Goal: Navigation & Orientation: Find specific page/section

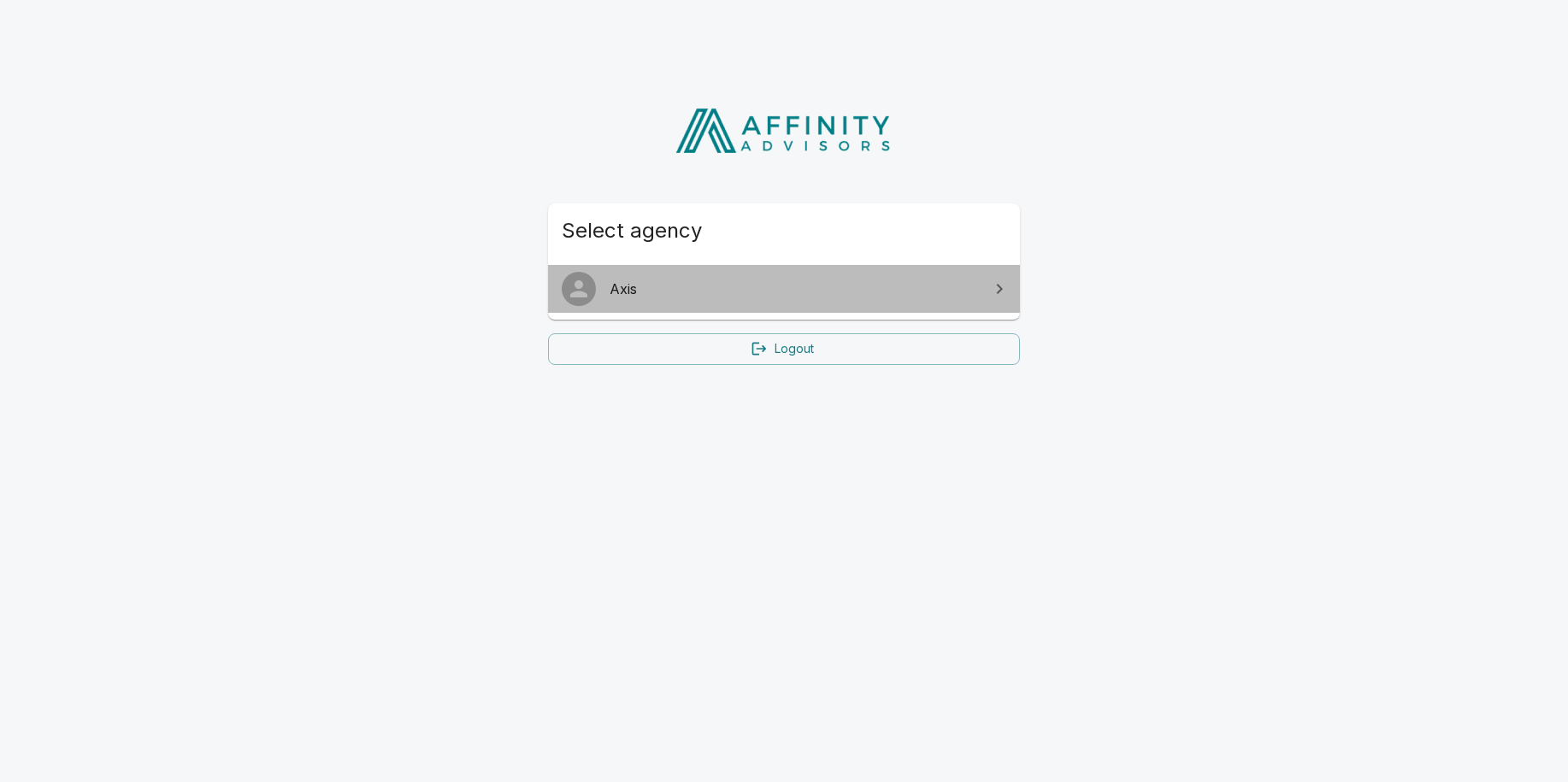
click at [626, 291] on span "Axis" at bounding box center [793, 289] width 370 height 20
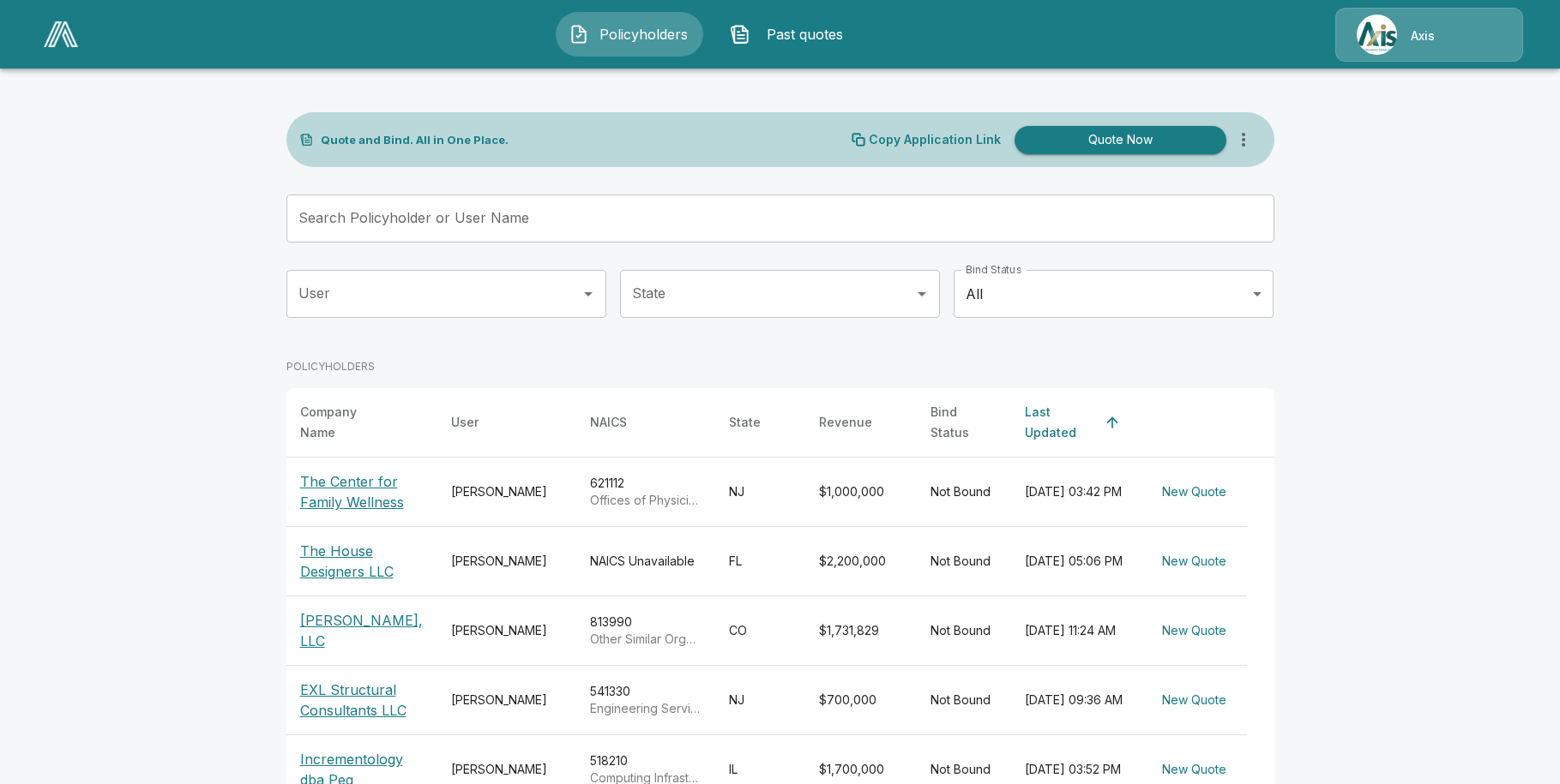
click at [1431, 26] on div "Axis" at bounding box center [1422, 35] width 24 height 20
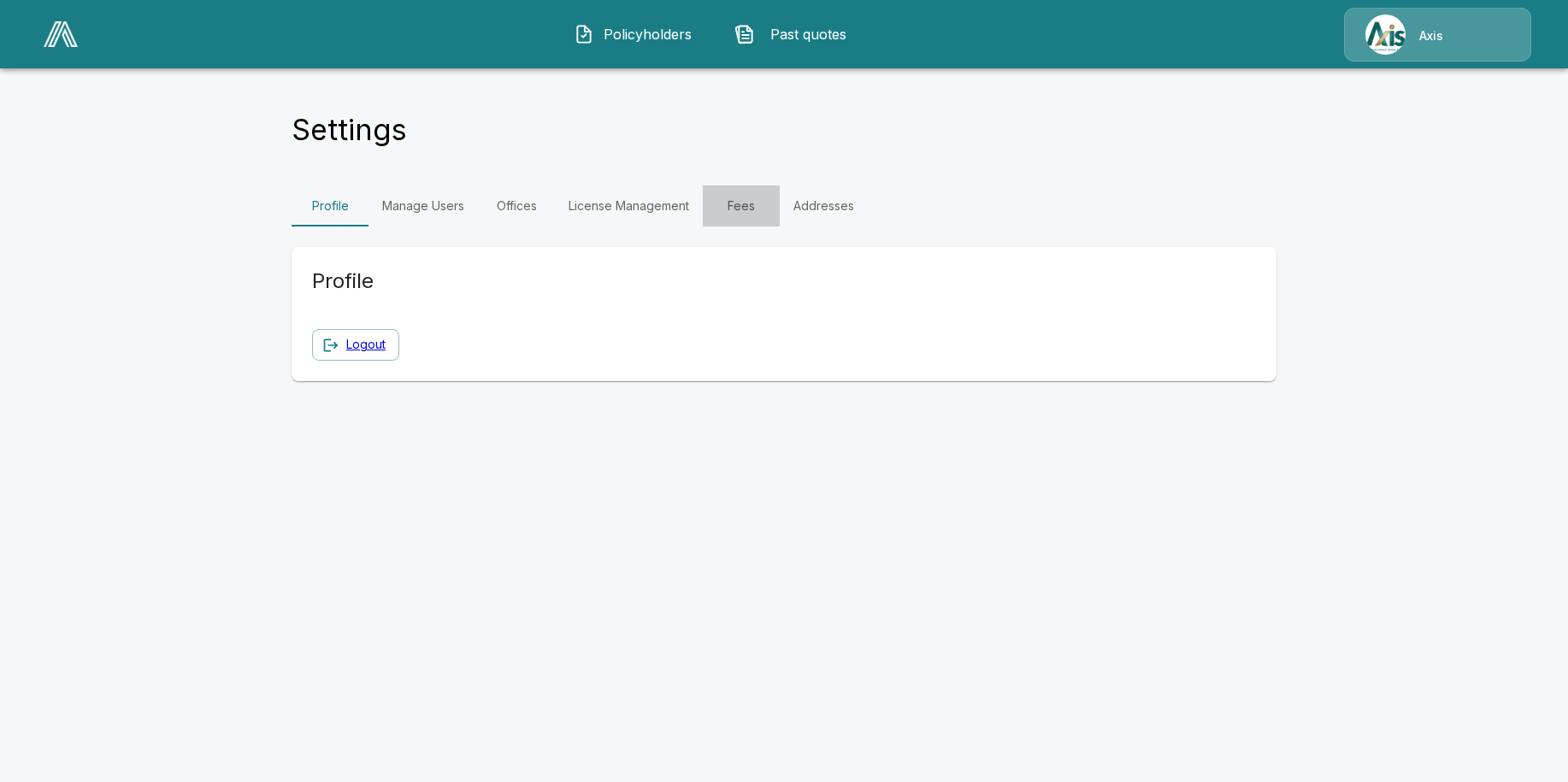
click at [739, 205] on link "Fees" at bounding box center [741, 206] width 77 height 41
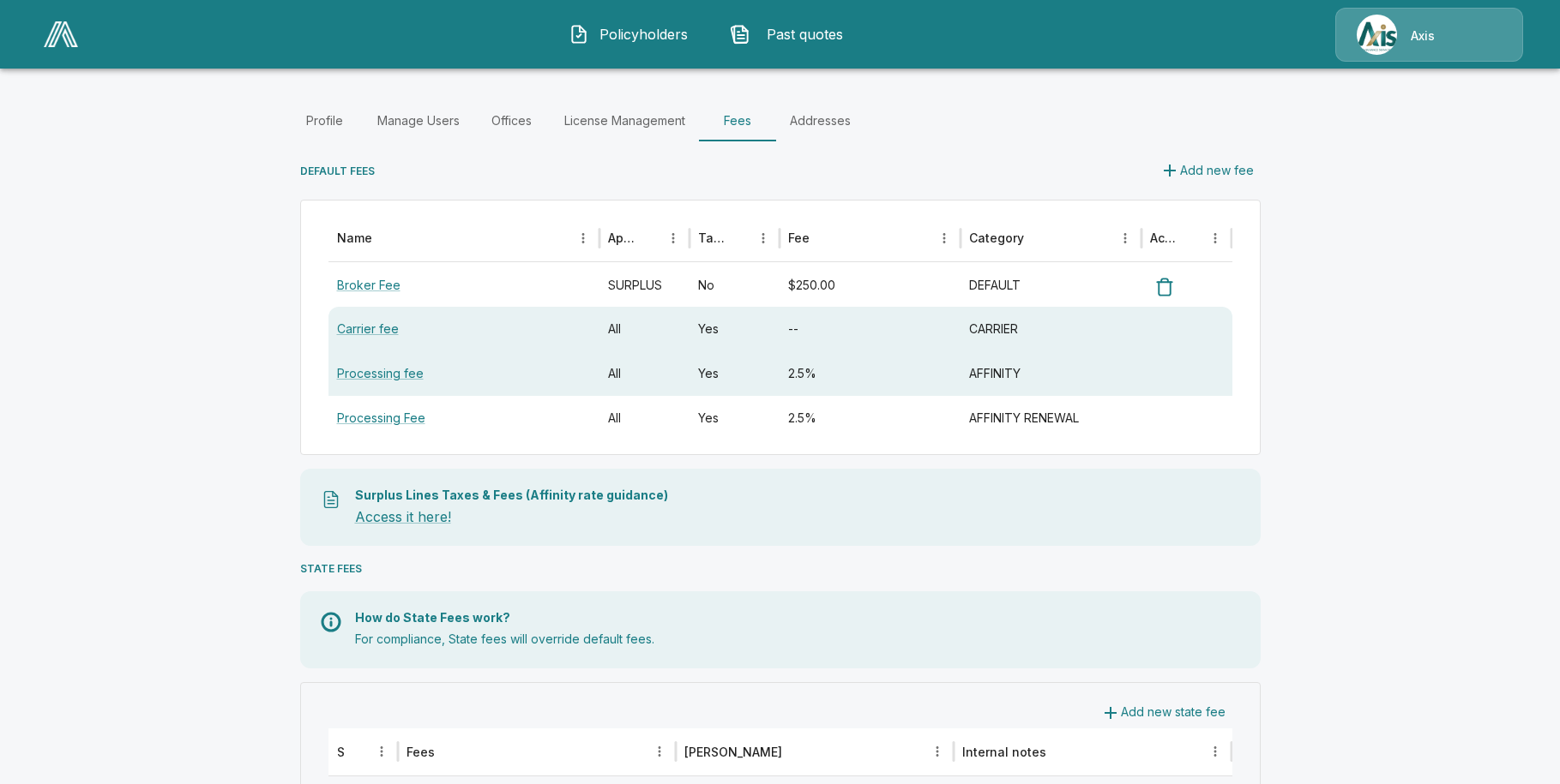
scroll to position [171, 0]
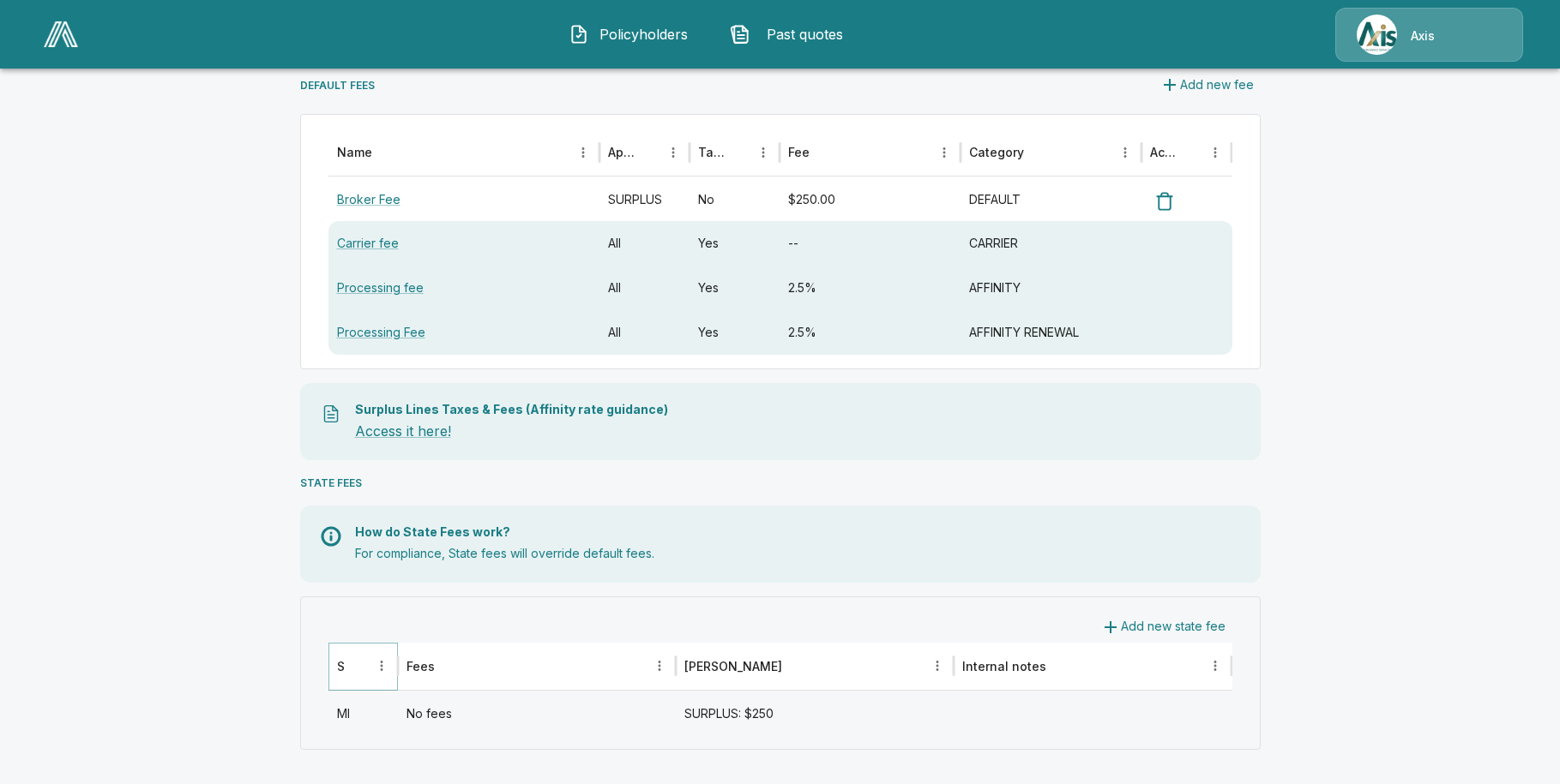
click at [365, 669] on icon "Sort" at bounding box center [357, 665] width 15 height 15
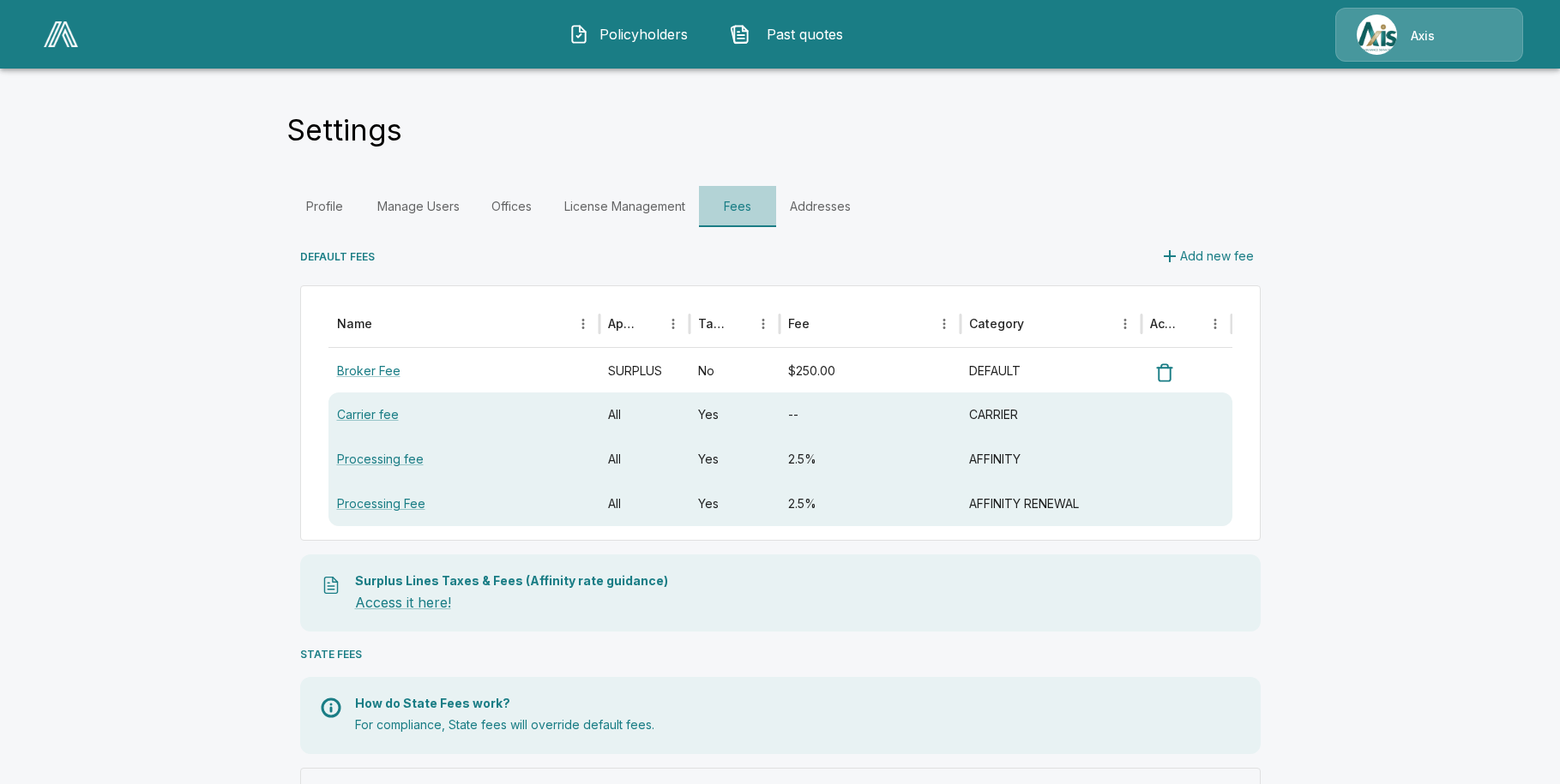
click at [747, 204] on link "Fees" at bounding box center [737, 206] width 77 height 41
click at [427, 203] on link "Manage Users" at bounding box center [418, 206] width 110 height 41
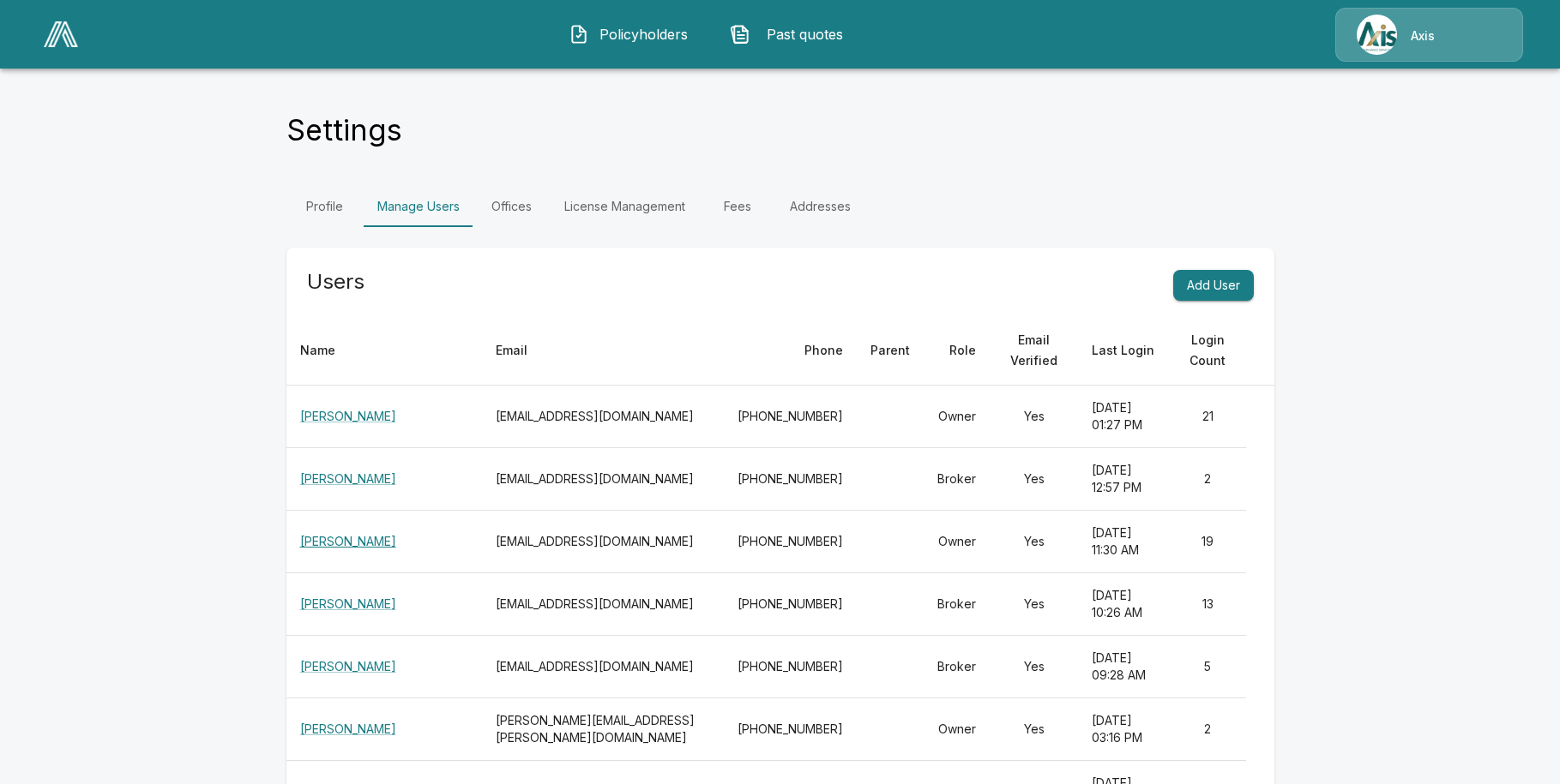
click at [368, 534] on link "Mary Mabee" at bounding box center [348, 541] width 96 height 14
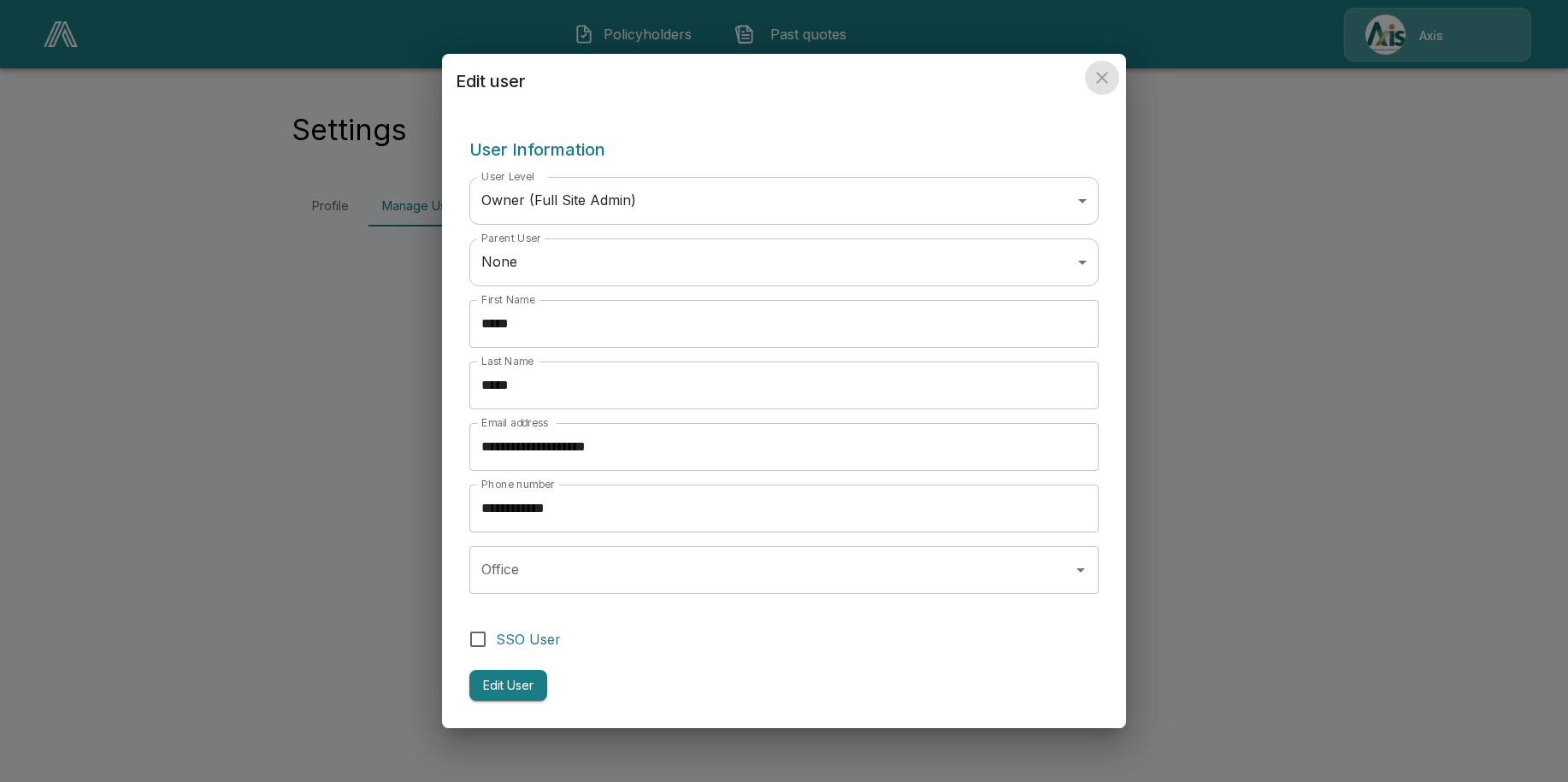
click at [1101, 69] on icon "close" at bounding box center [1101, 77] width 20 height 20
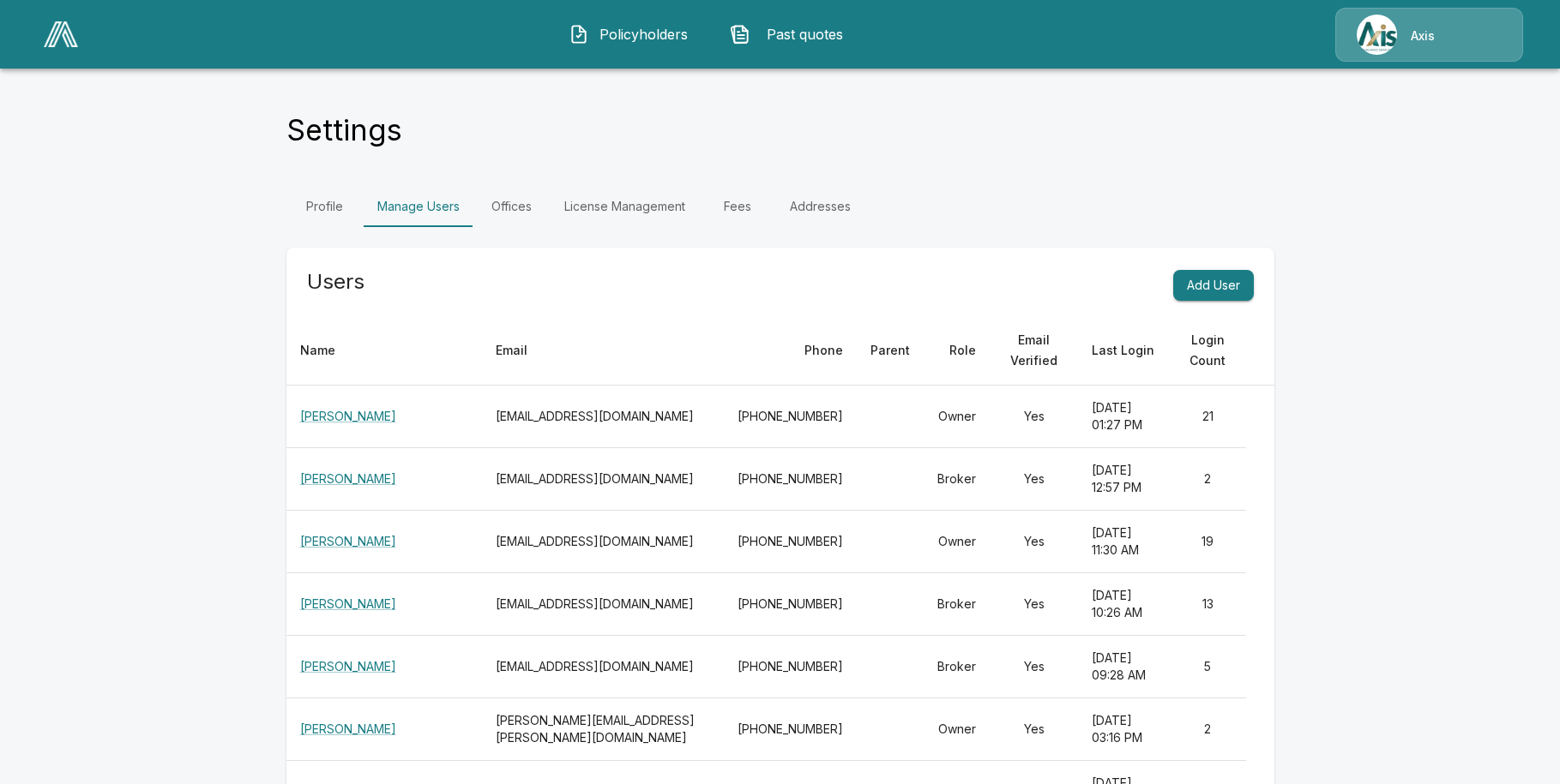
click at [760, 24] on span "Past quotes" at bounding box center [805, 34] width 95 height 21
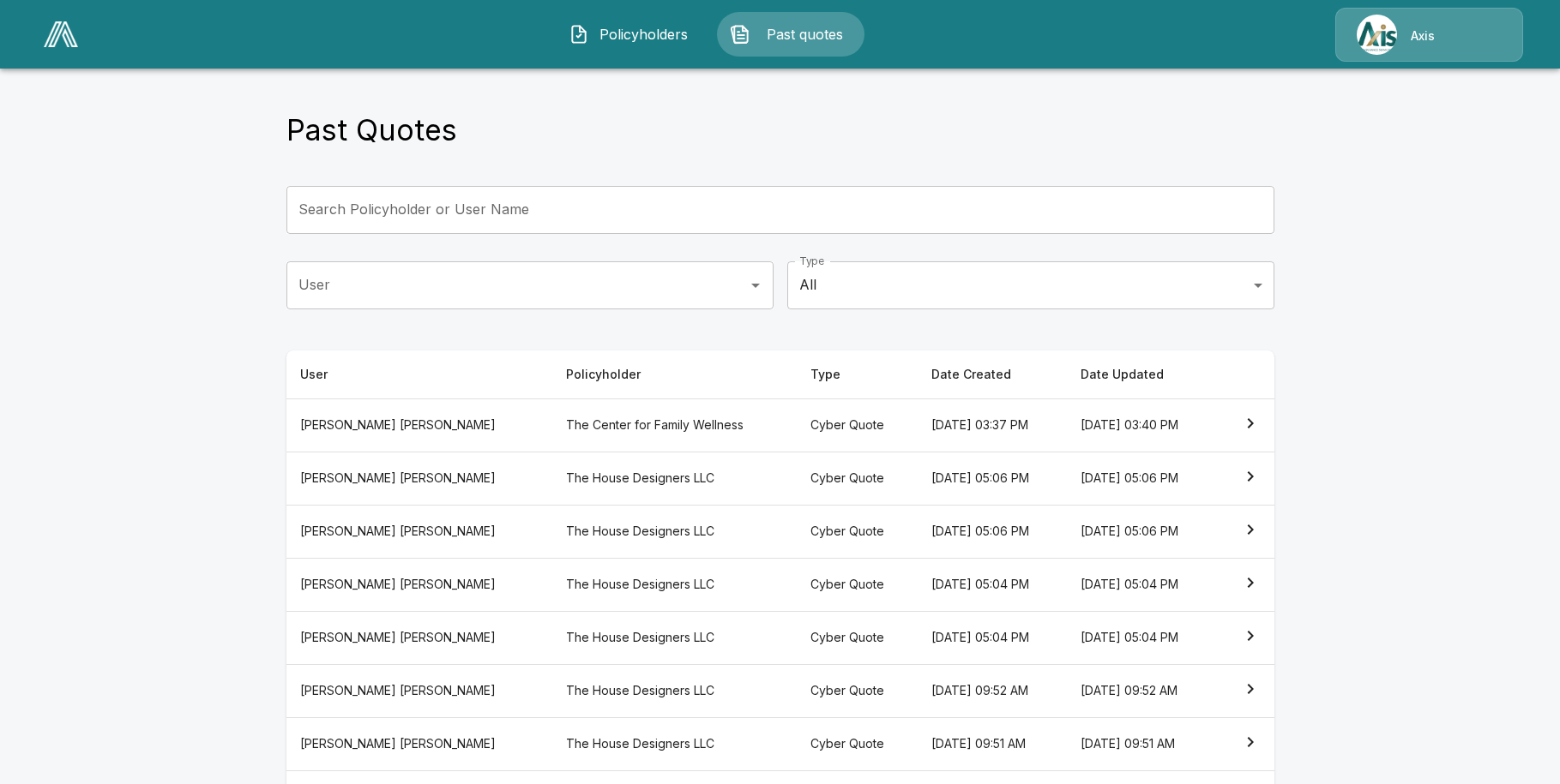
click at [597, 24] on span "Policyholders" at bounding box center [643, 34] width 95 height 21
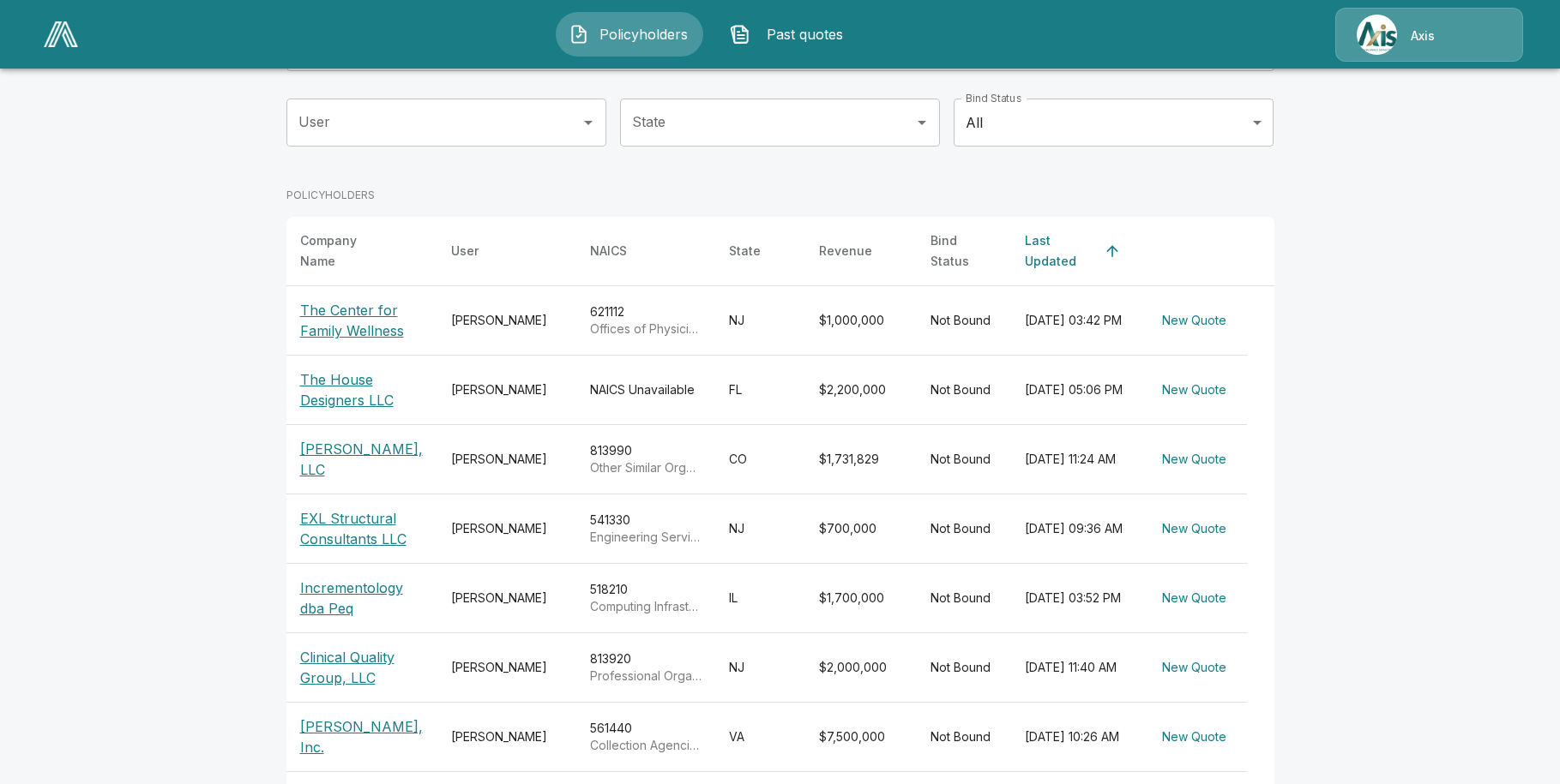
scroll to position [446, 0]
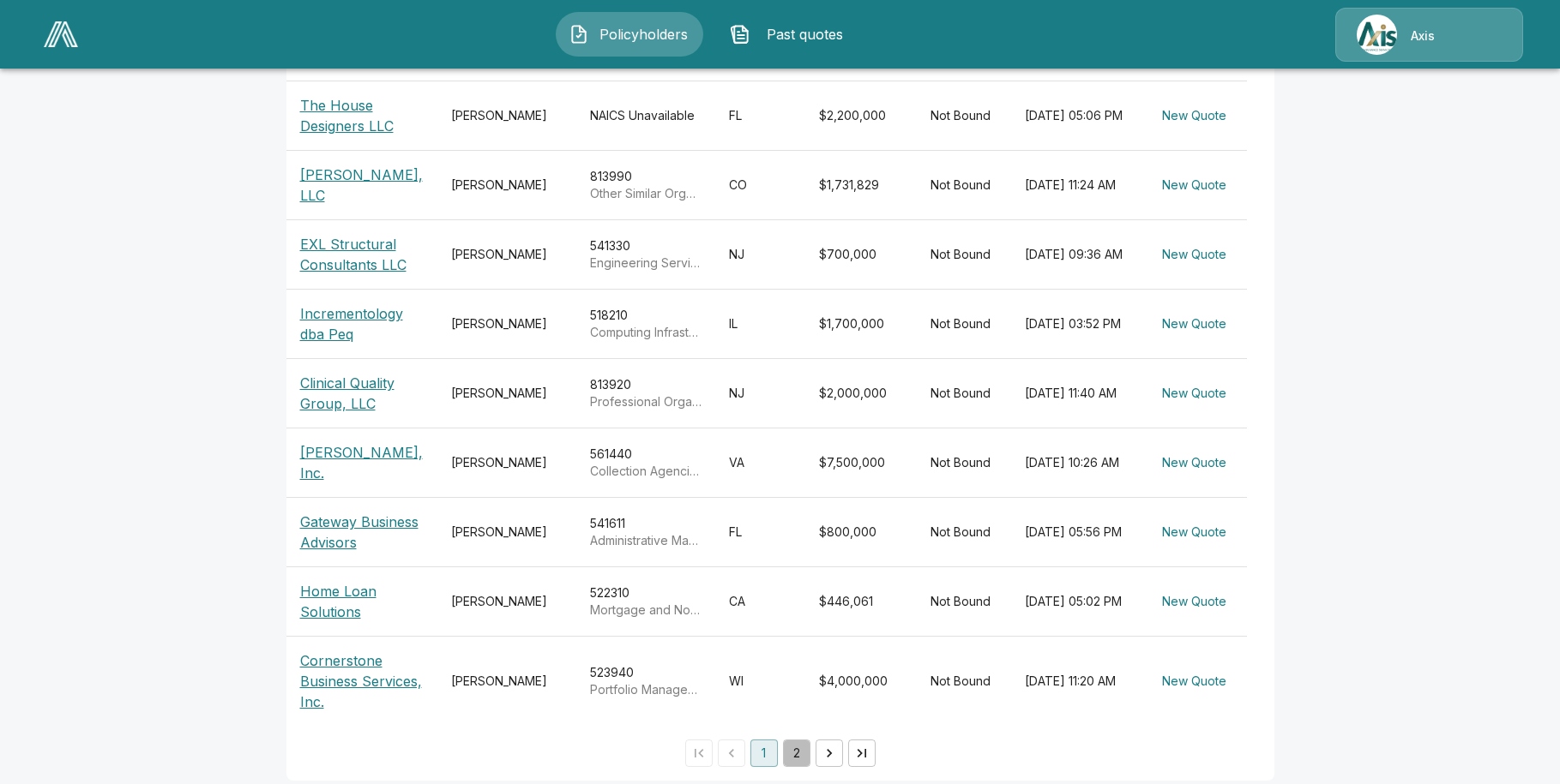
click at [803, 739] on button "2" at bounding box center [796, 753] width 28 height 28
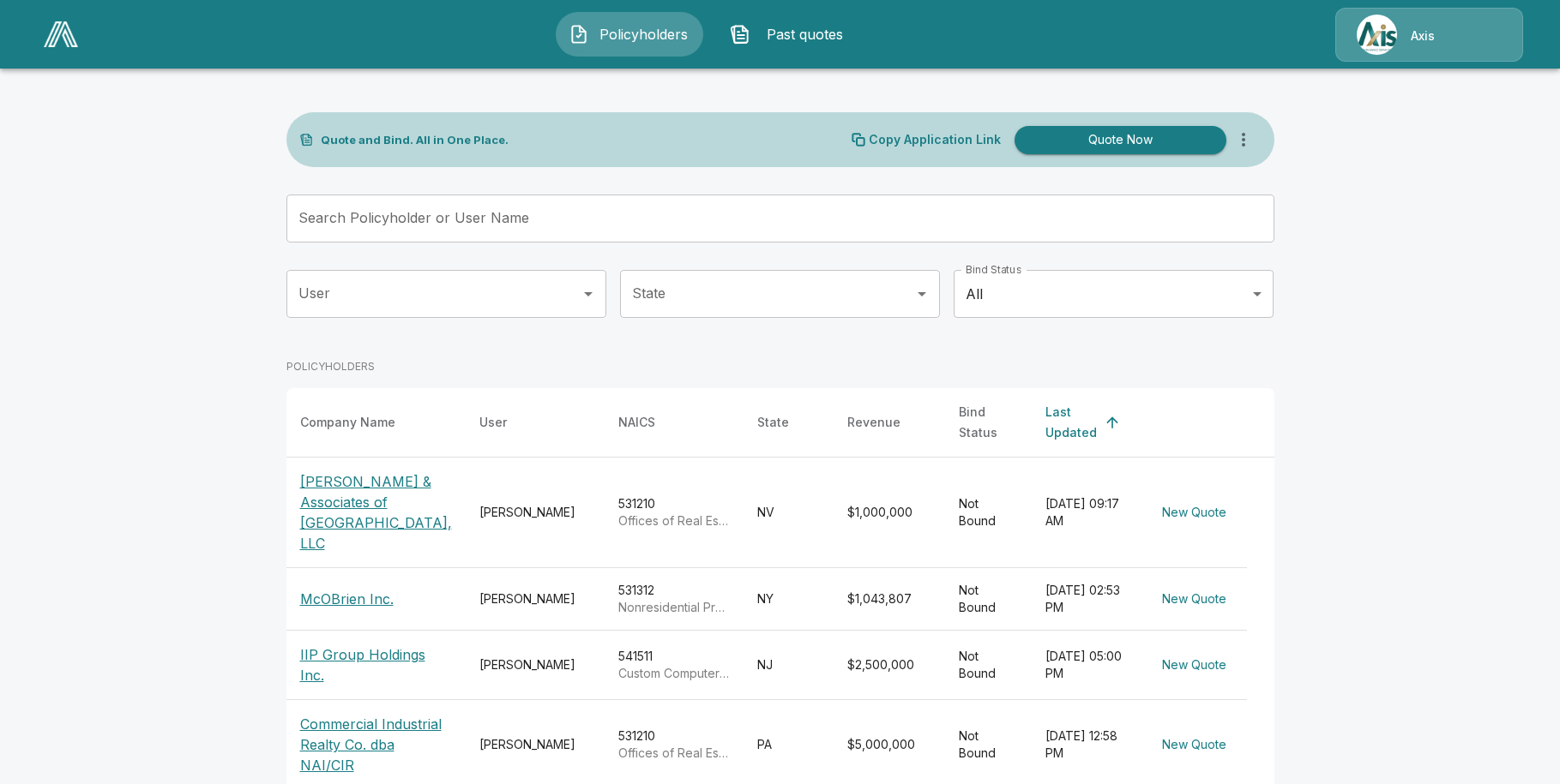
click at [1425, 31] on p "Axis" at bounding box center [1422, 36] width 24 height 17
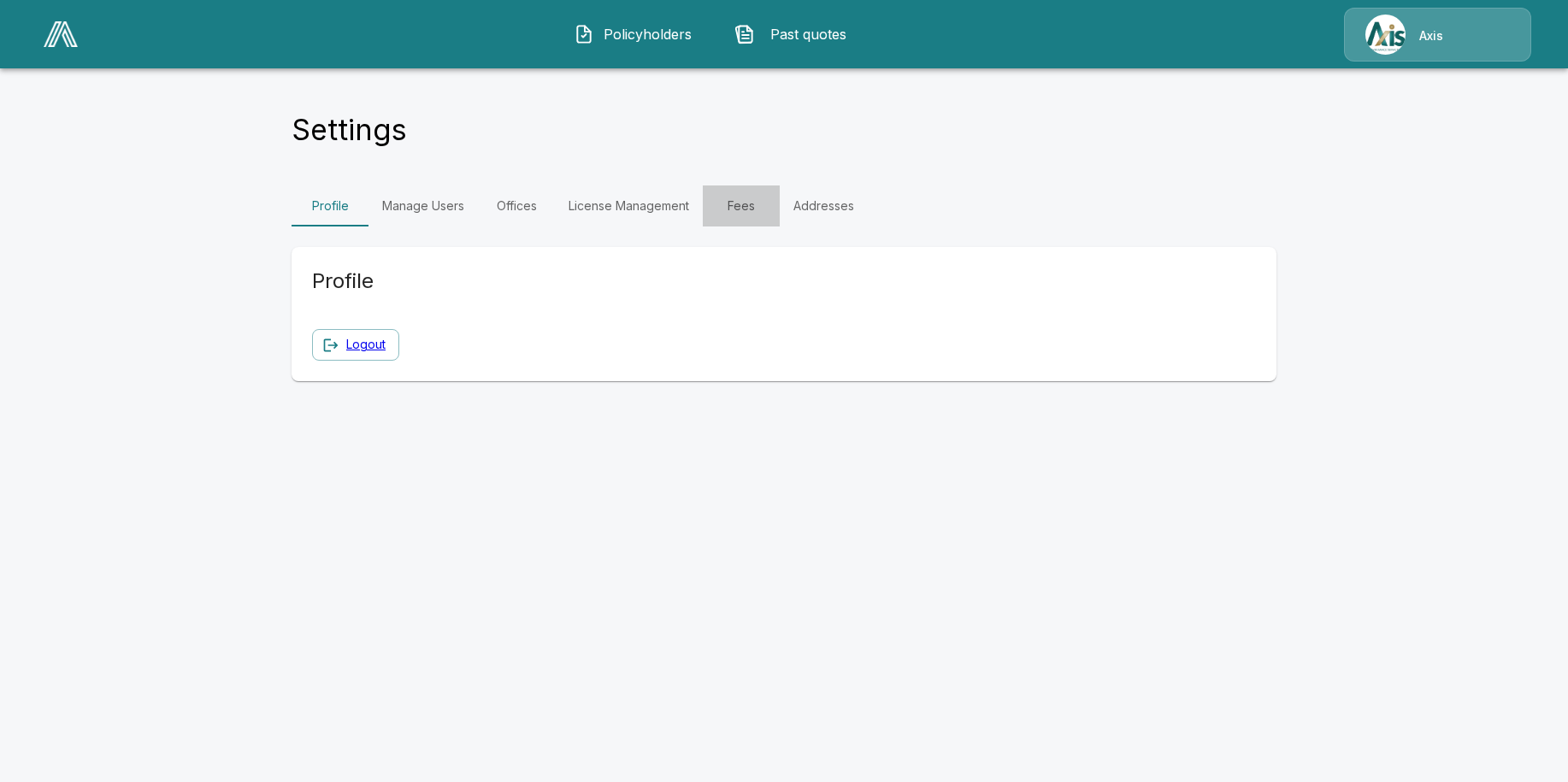
click at [745, 203] on link "Fees" at bounding box center [741, 206] width 77 height 41
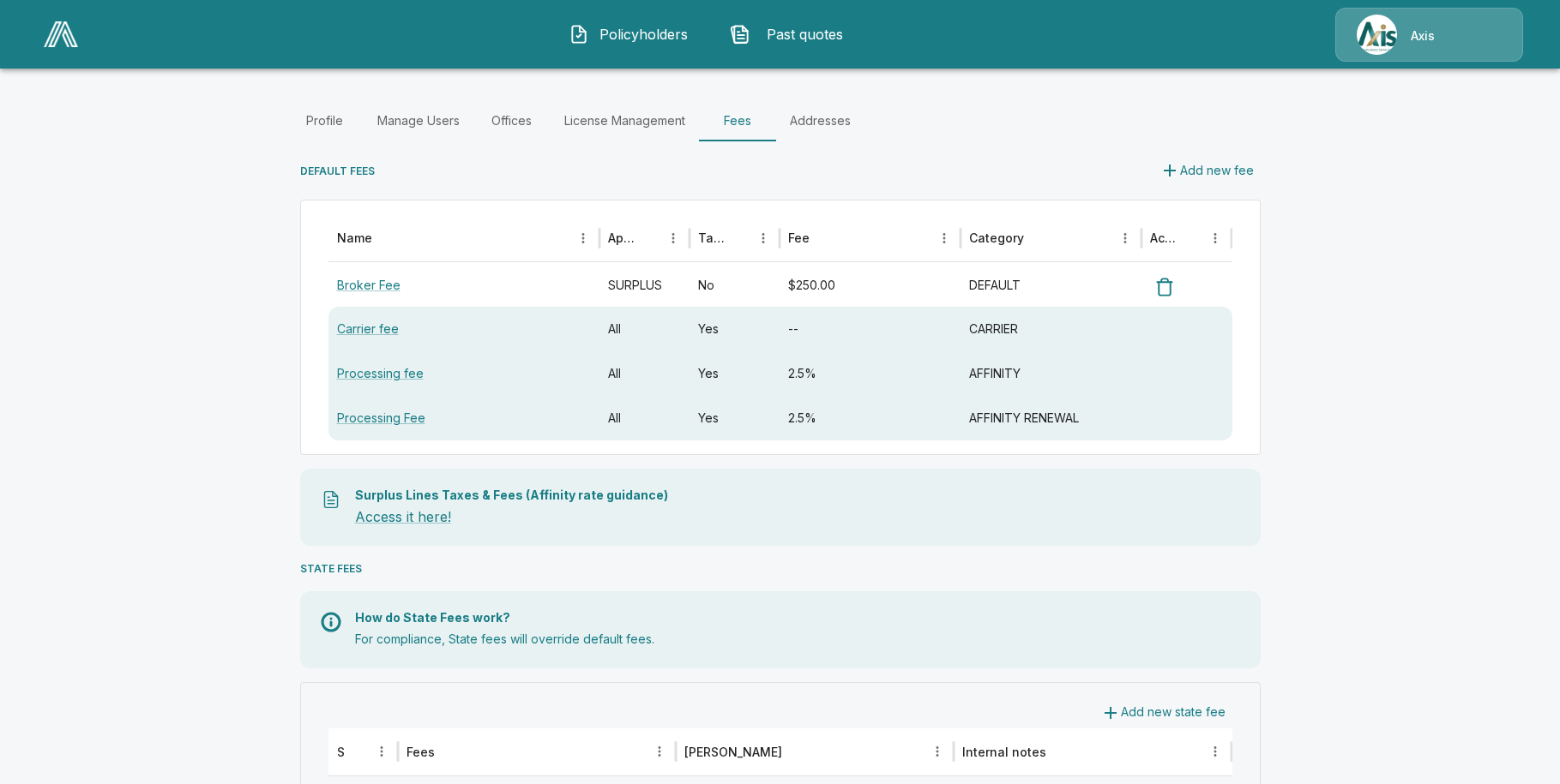
scroll to position [171, 0]
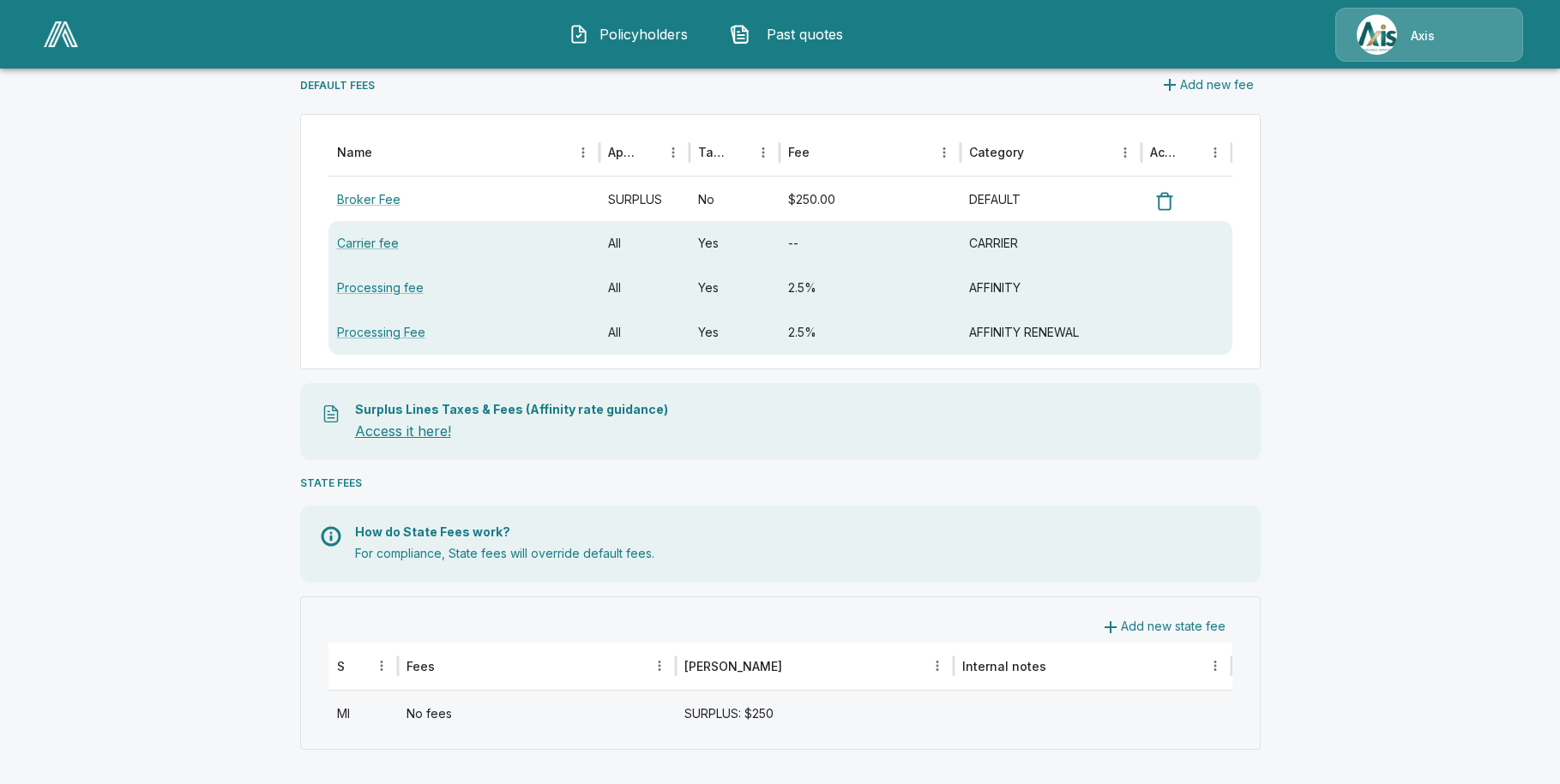
click at [425, 429] on link "Access it here!" at bounding box center [403, 430] width 96 height 17
